Goal: Information Seeking & Learning: Check status

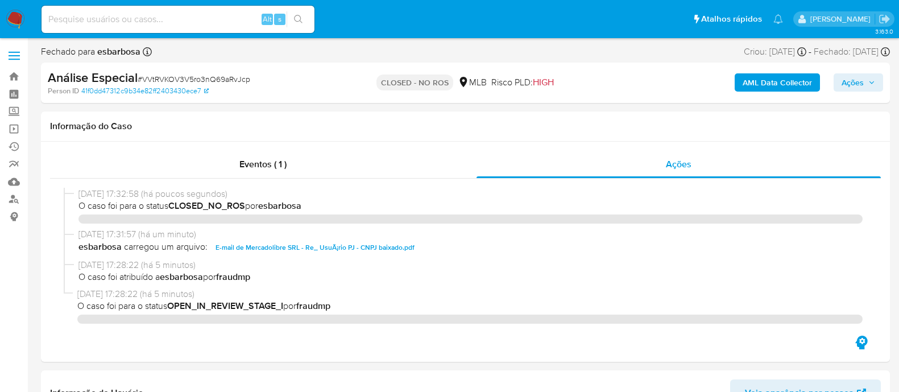
select select "10"
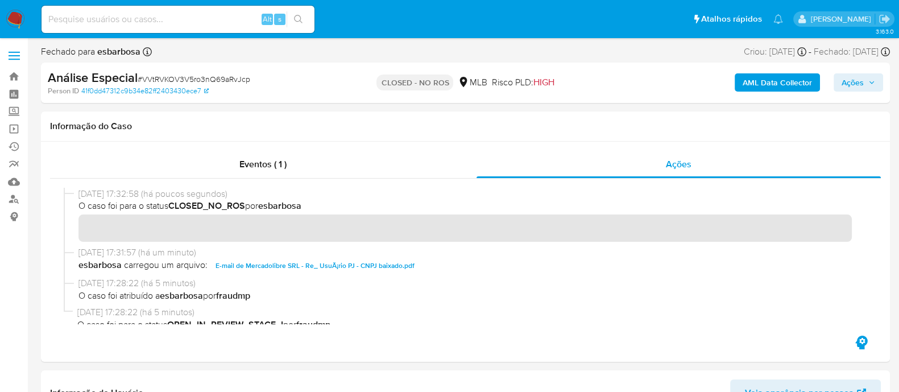
click at [194, 23] on input at bounding box center [178, 19] width 273 height 15
paste input "4mn61u27lcJsoA52ev3a4T0W"
type input "4mn61u27lcJsoA52ev3a4T0W"
click at [205, 16] on input "4mn61u27lcJsoA52ev3a4T0W" at bounding box center [178, 19] width 273 height 15
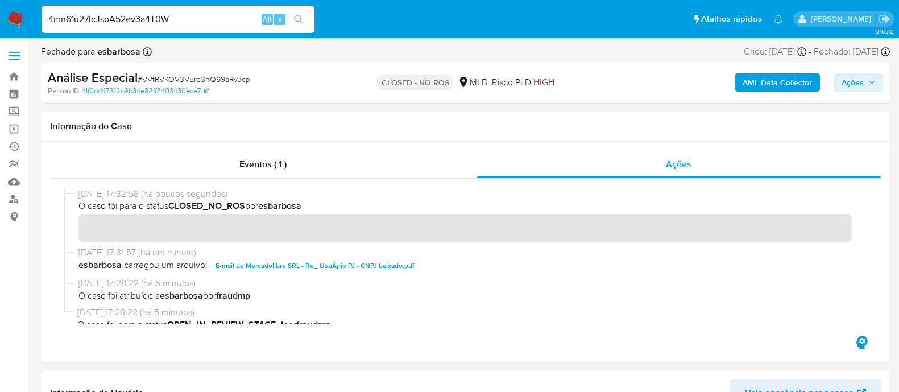
click at [205, 16] on input "4mn61u27lcJsoA52ev3a4T0W" at bounding box center [178, 19] width 273 height 15
click at [9, 15] on img at bounding box center [15, 19] width 19 height 19
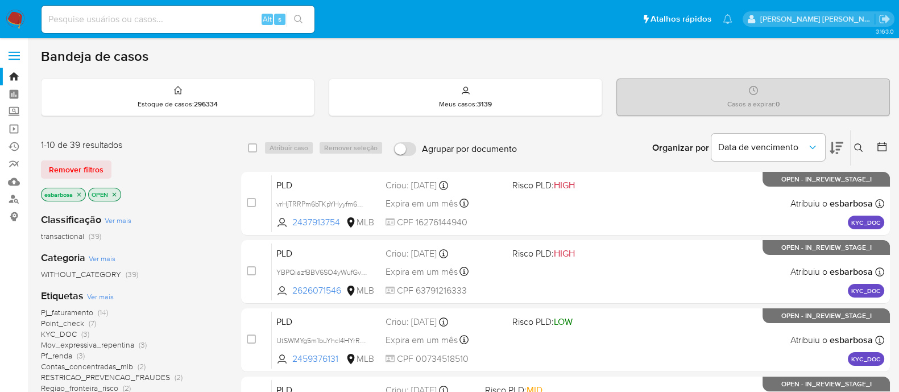
click at [100, 15] on input at bounding box center [178, 19] width 273 height 15
paste input "4mn61u27lcJsoA52ev3a4T0W"
type input "4mn61u27lcJsoA52ev3a4T0W"
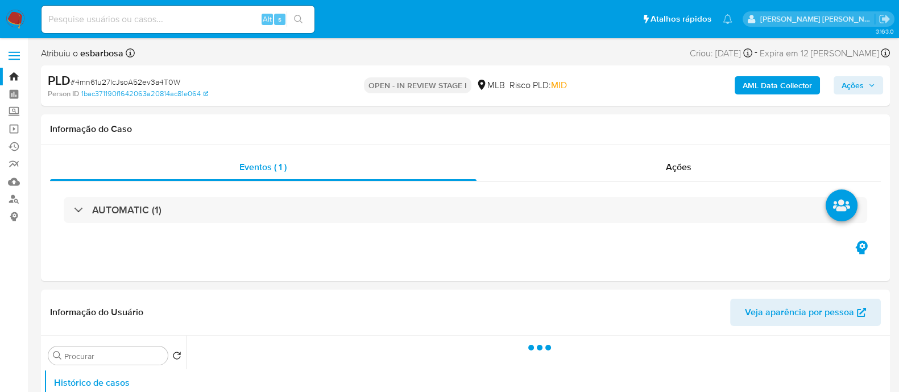
select select "10"
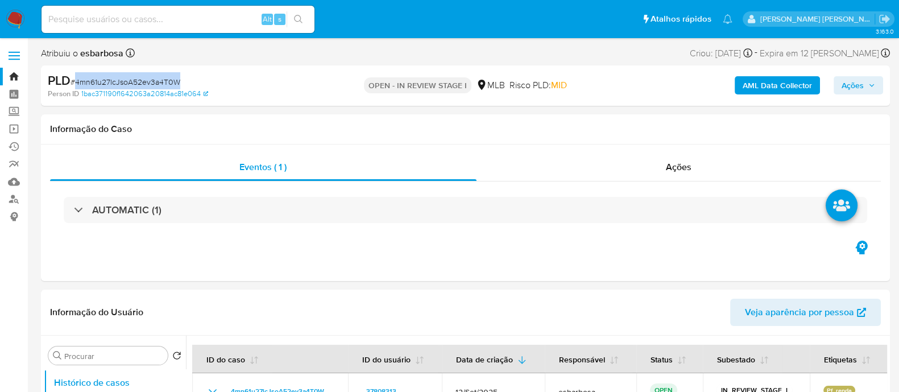
drag, startPoint x: 185, startPoint y: 82, endPoint x: 77, endPoint y: 86, distance: 108.7
click at [77, 86] on div "PLD # 4mn61u27lcJsoA52ev3a4T0W" at bounding box center [185, 80] width 274 height 17
copy span "4mn61u27lcJsoA52ev3a4T0W"
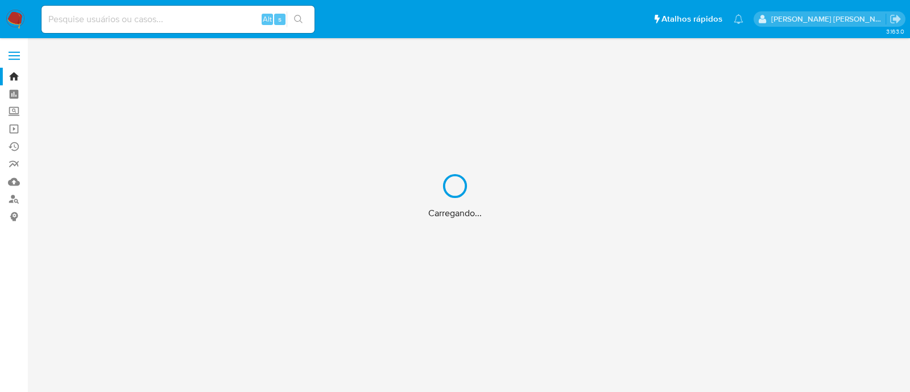
click at [134, 21] on div "Carregando..." at bounding box center [455, 196] width 910 height 392
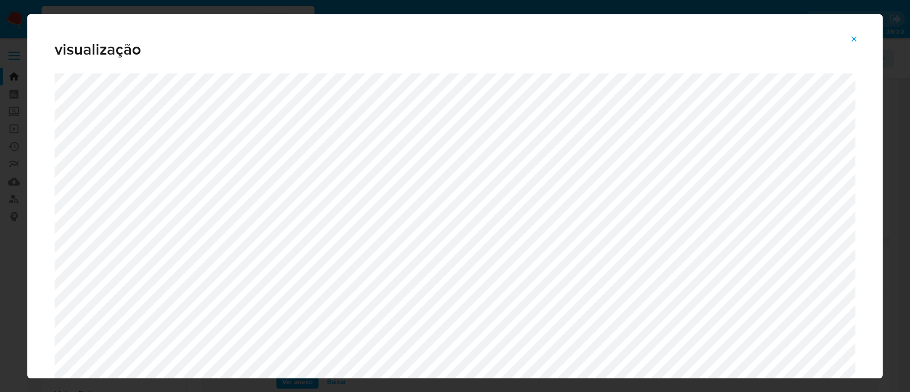
select select "10"
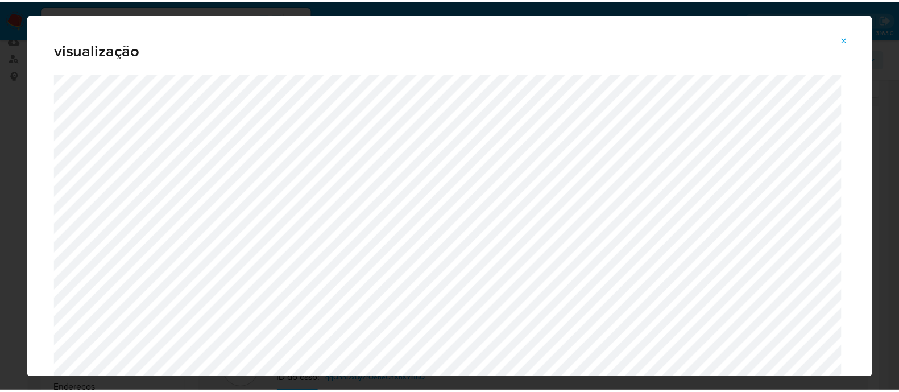
scroll to position [213, 0]
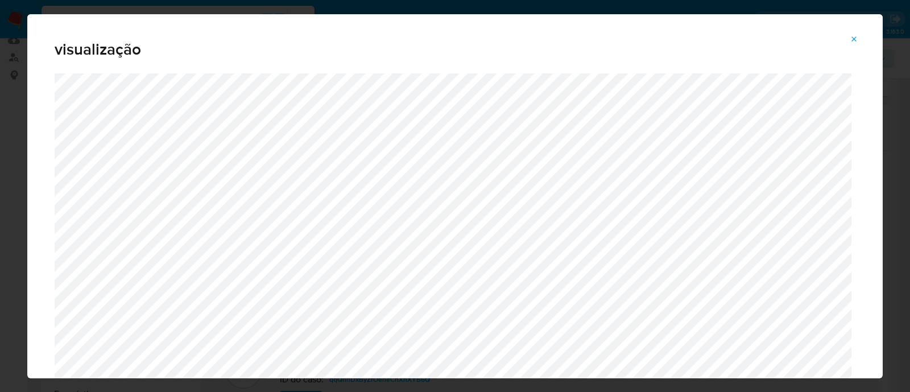
click at [855, 36] on icon "Attachment preview" at bounding box center [853, 39] width 9 height 9
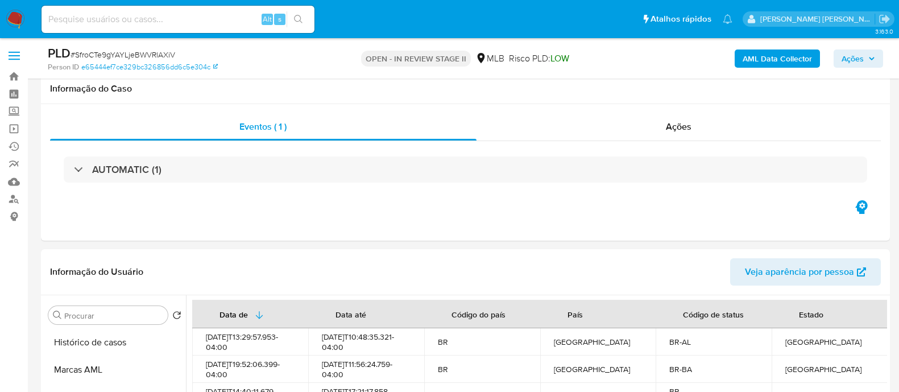
select select "10"
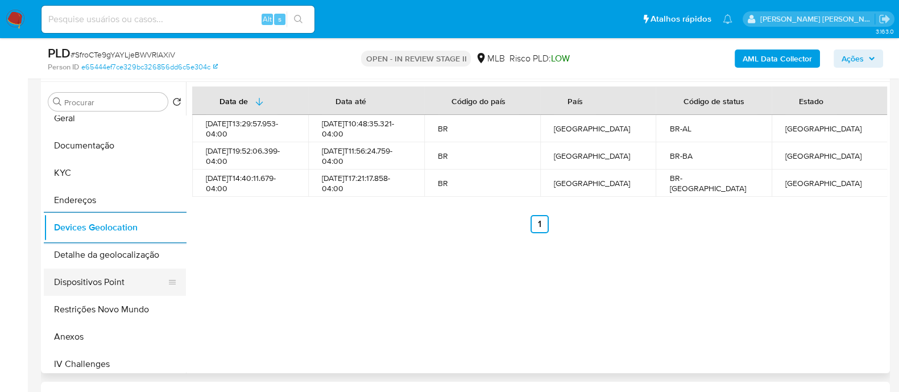
scroll to position [142, 0]
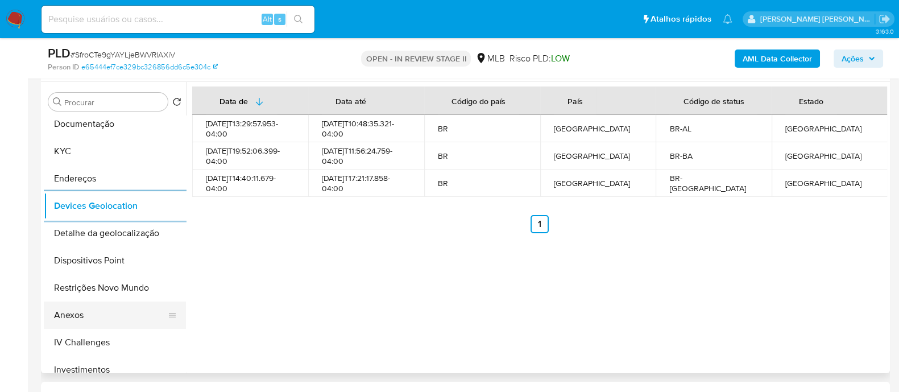
click at [86, 314] on button "Anexos" at bounding box center [110, 314] width 133 height 27
